Goal: Find specific page/section: Find specific page/section

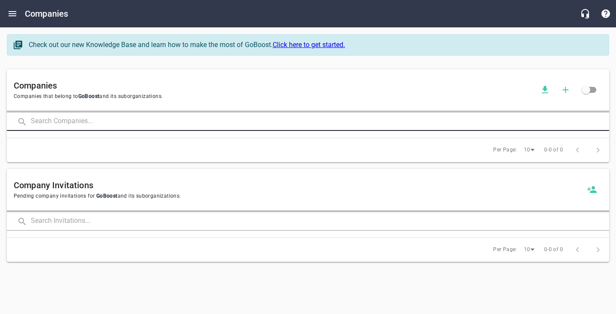
click at [56, 127] on input "text" at bounding box center [320, 122] width 578 height 18
type input "[PERSON_NAME]"
click button at bounding box center [0, 0] width 0 height 0
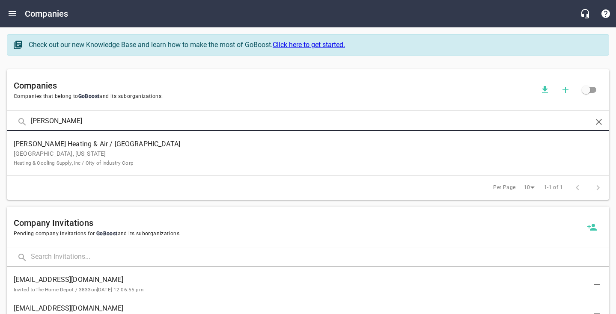
click at [37, 160] on small "Heating & Cooling Supply, Inc / City of Industry Corp" at bounding box center [74, 163] width 120 height 6
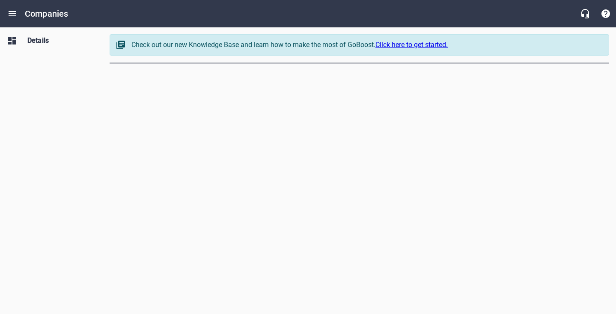
select select "[US_STATE]"
select select "62"
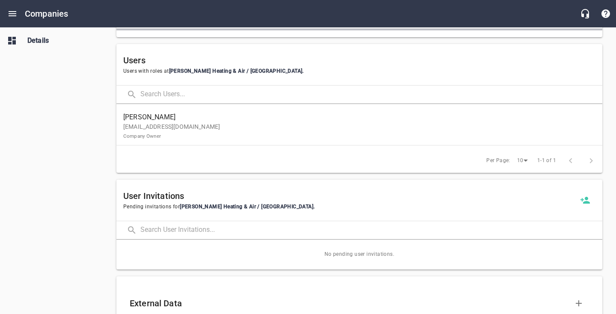
scroll to position [453, 0]
